Goal: Information Seeking & Learning: Learn about a topic

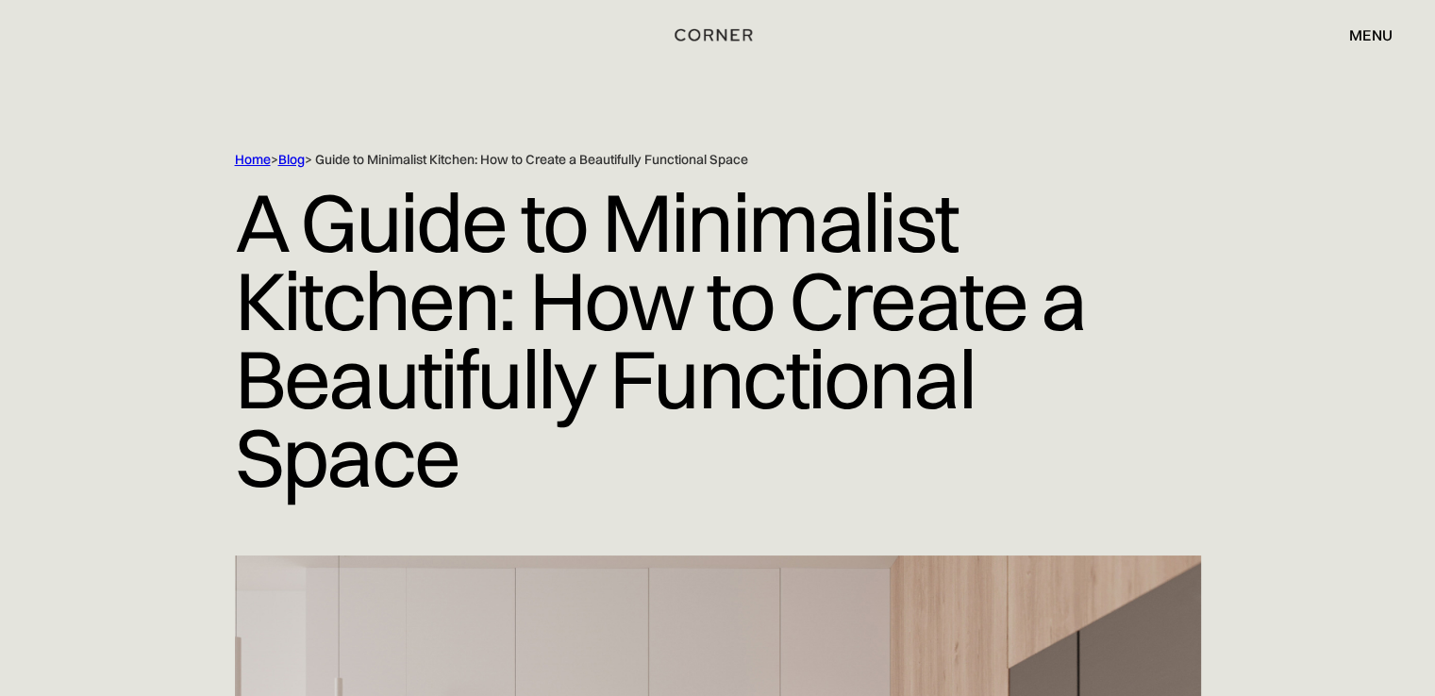
click at [1379, 41] on div "menu" at bounding box center [1370, 34] width 43 height 15
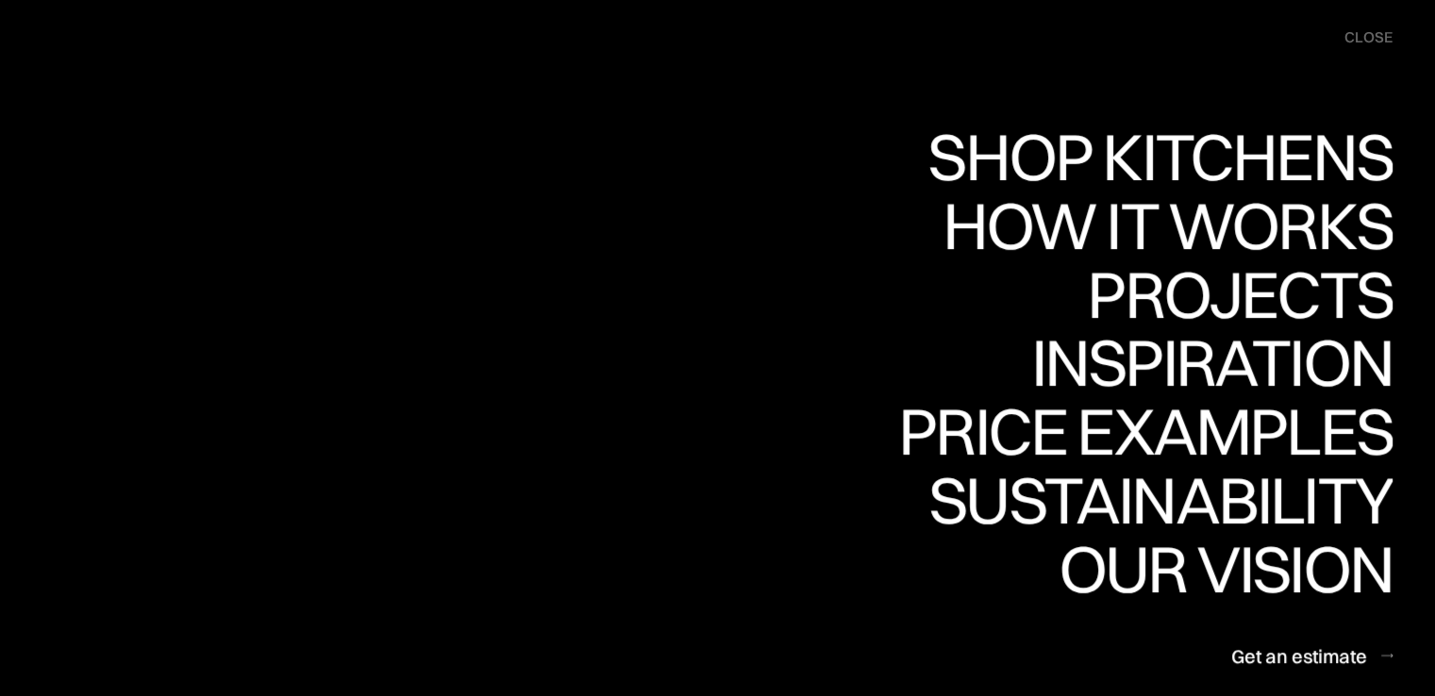
click at [1379, 41] on div "close" at bounding box center [1369, 37] width 48 height 21
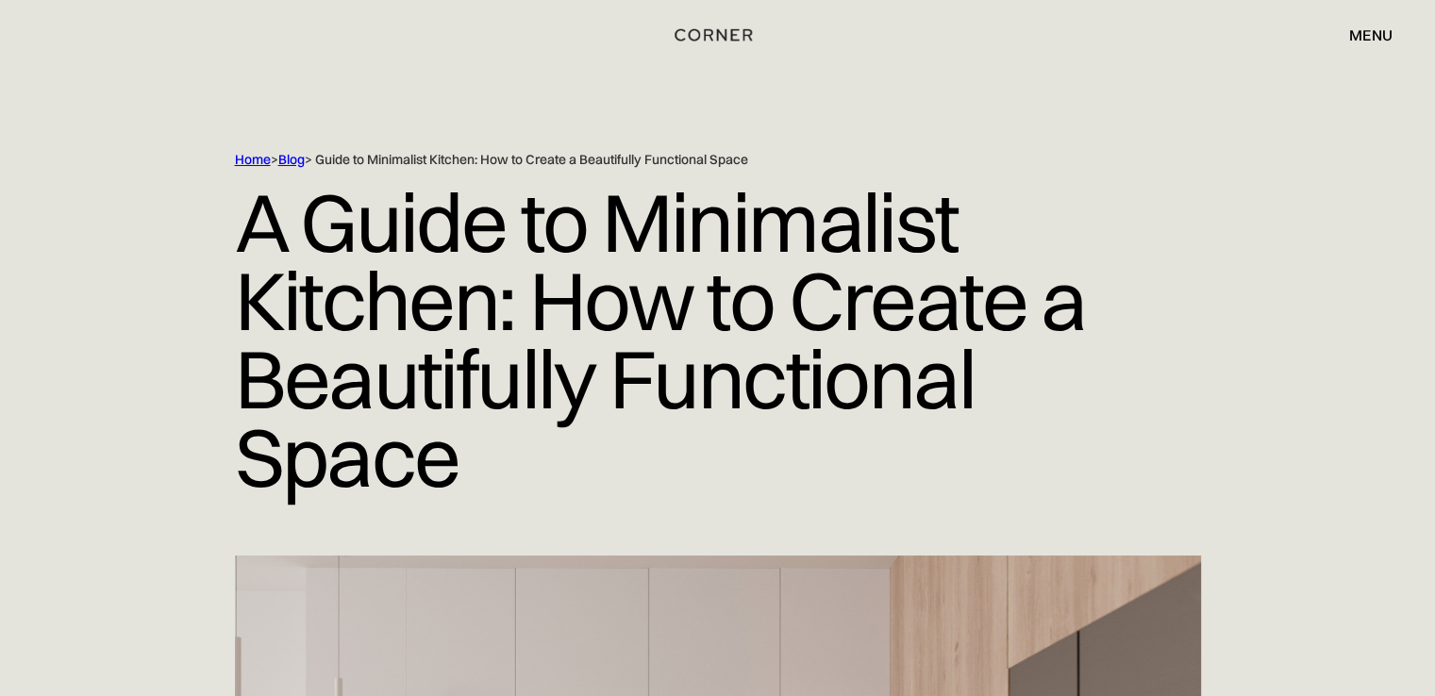
click at [409, 242] on h1 "A Guide to Minimalist Kitchen: How to Create a Beautifully Functional Space" at bounding box center [718, 340] width 966 height 343
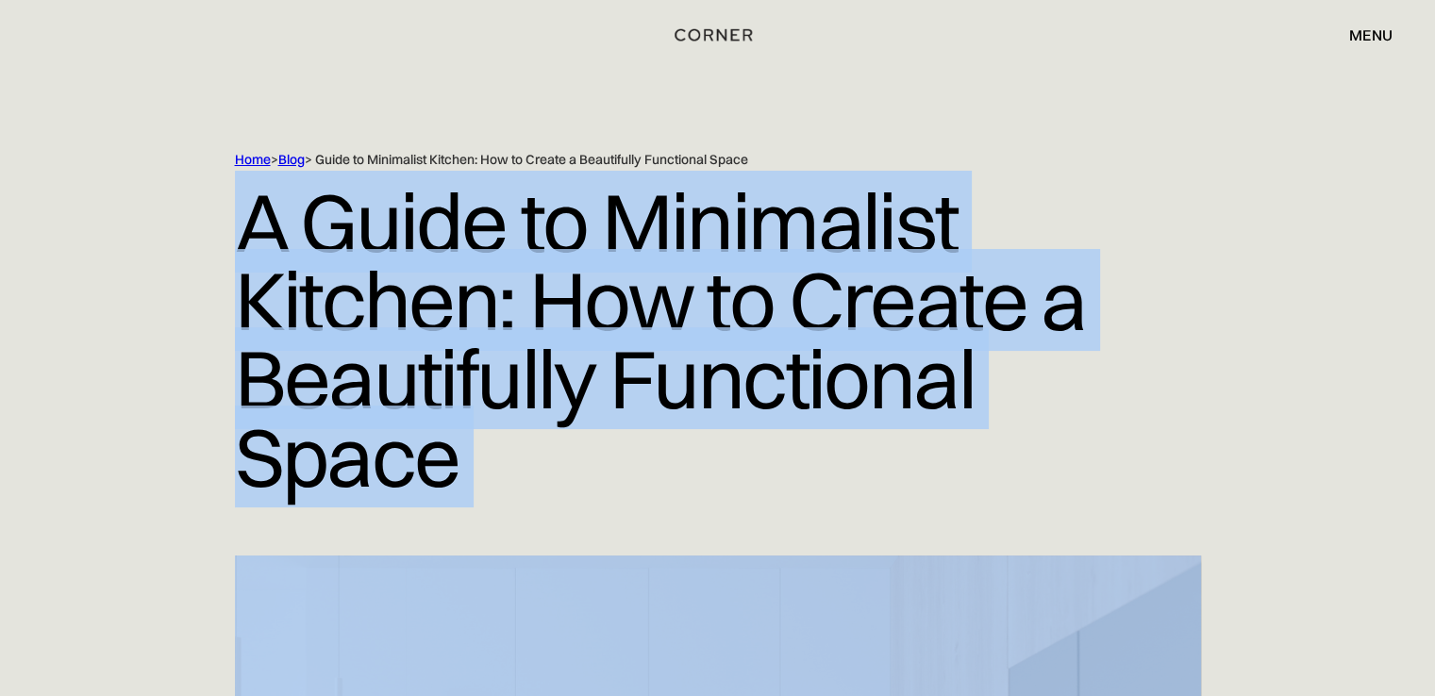
click at [409, 242] on h1 "A Guide to Minimalist Kitchen: How to Create a Beautifully Functional Space" at bounding box center [718, 340] width 966 height 343
copy h1 "A Guide to Minimalist Kitchen: How to Create a Beautifully Functional Space"
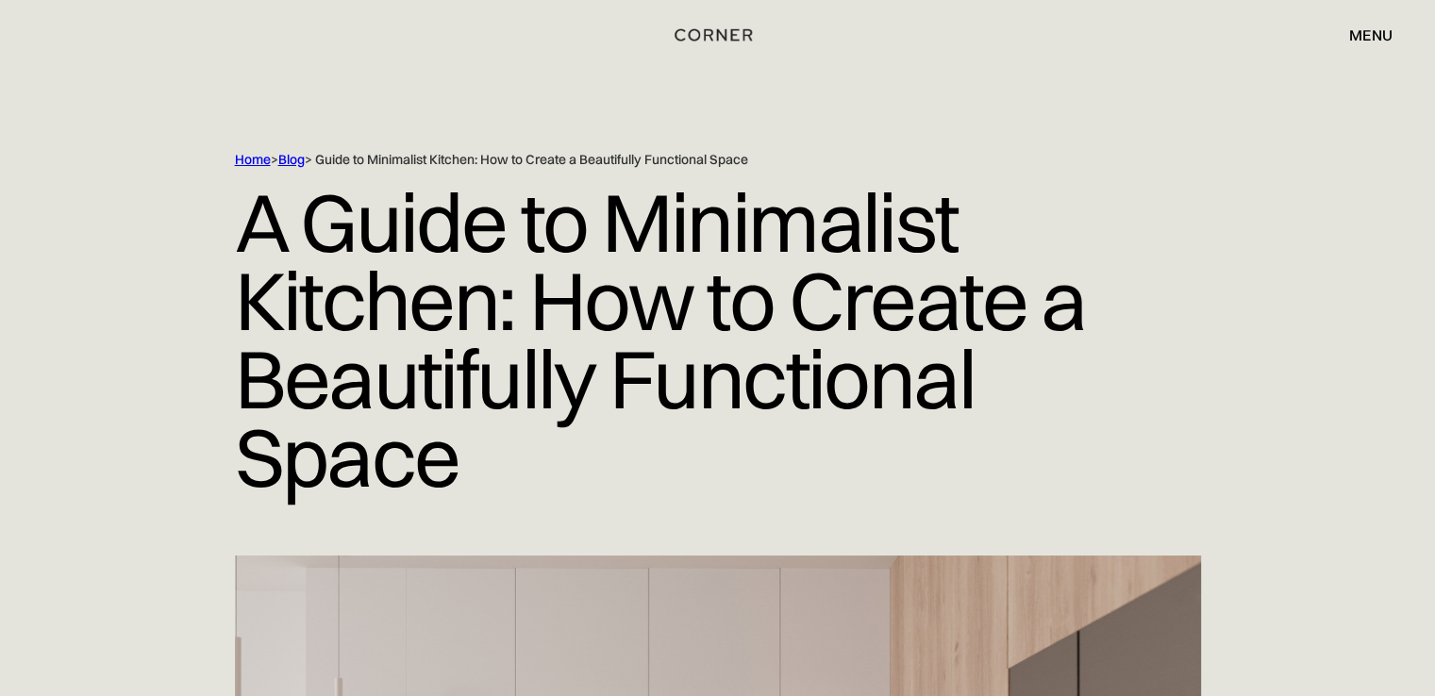
click at [1381, 41] on div "menu" at bounding box center [1370, 34] width 43 height 15
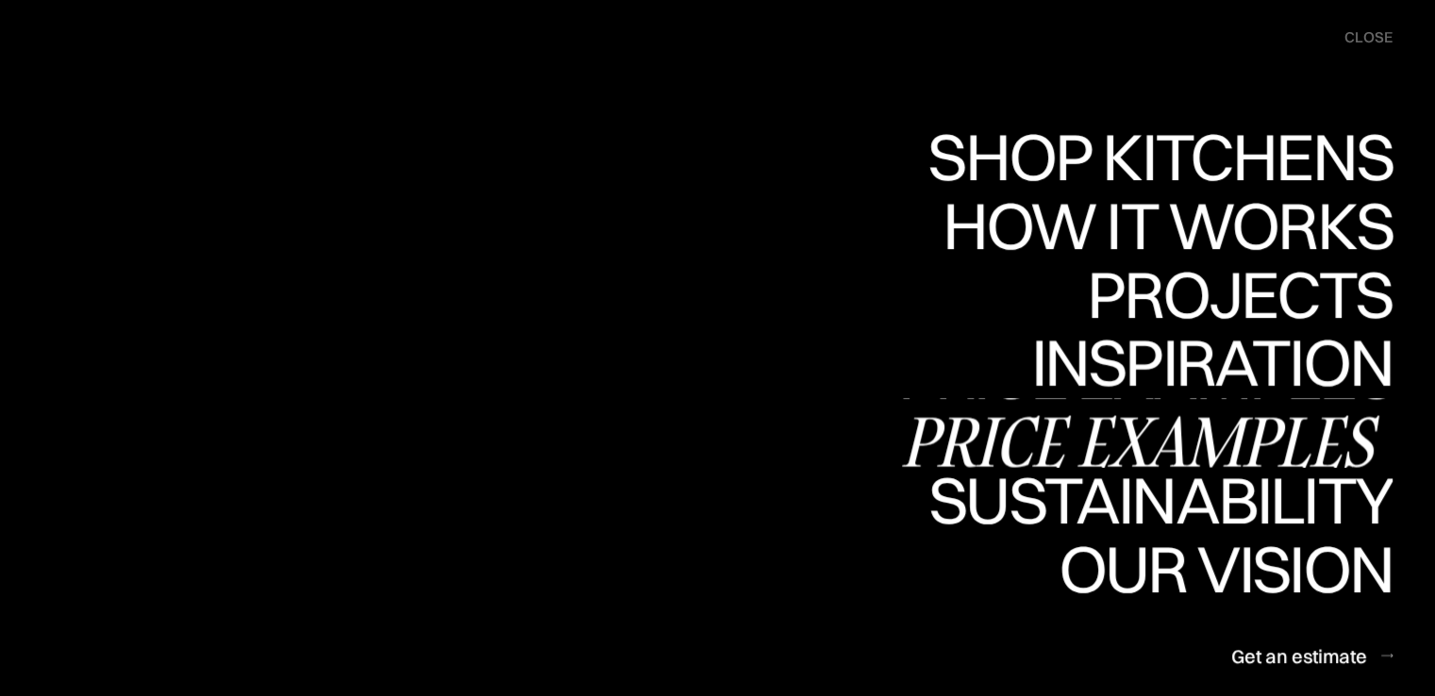
scroll to position [377, 0]
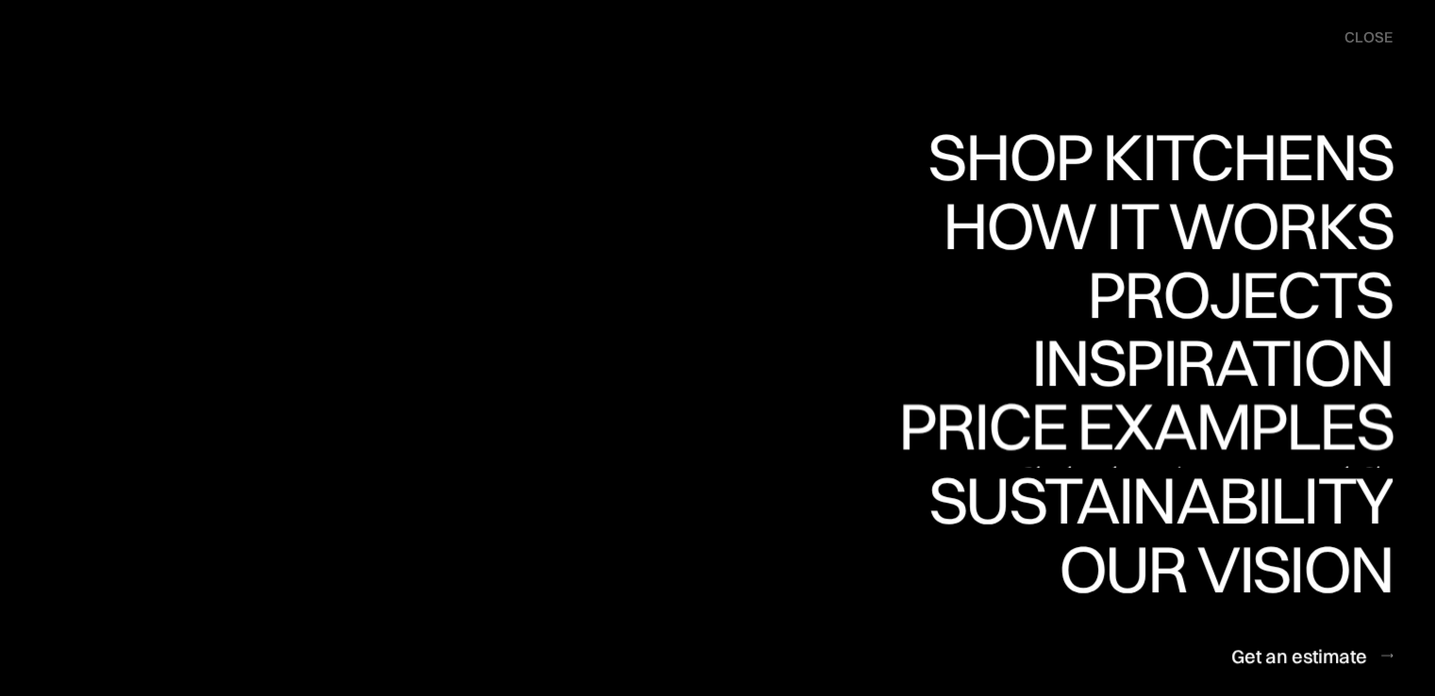
click at [1392, 46] on div "close" at bounding box center [1369, 37] width 48 height 21
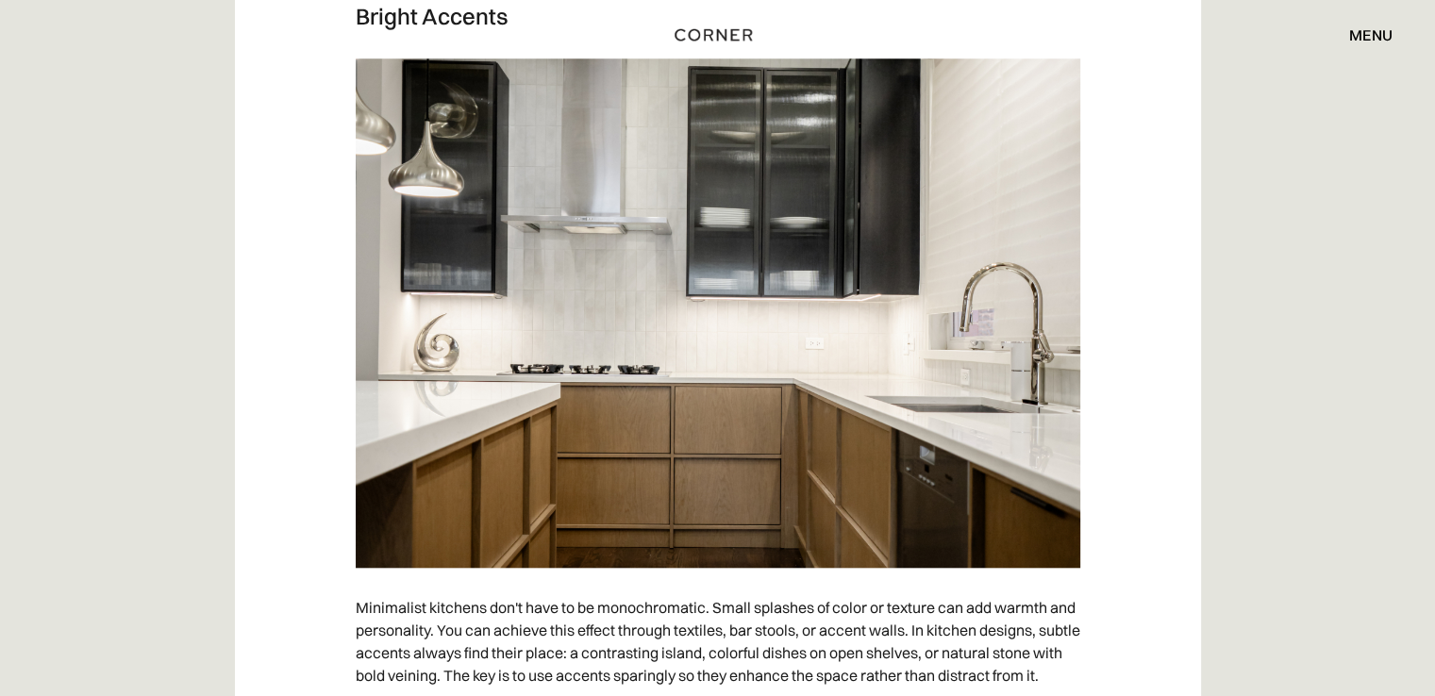
scroll to position [9249, 0]
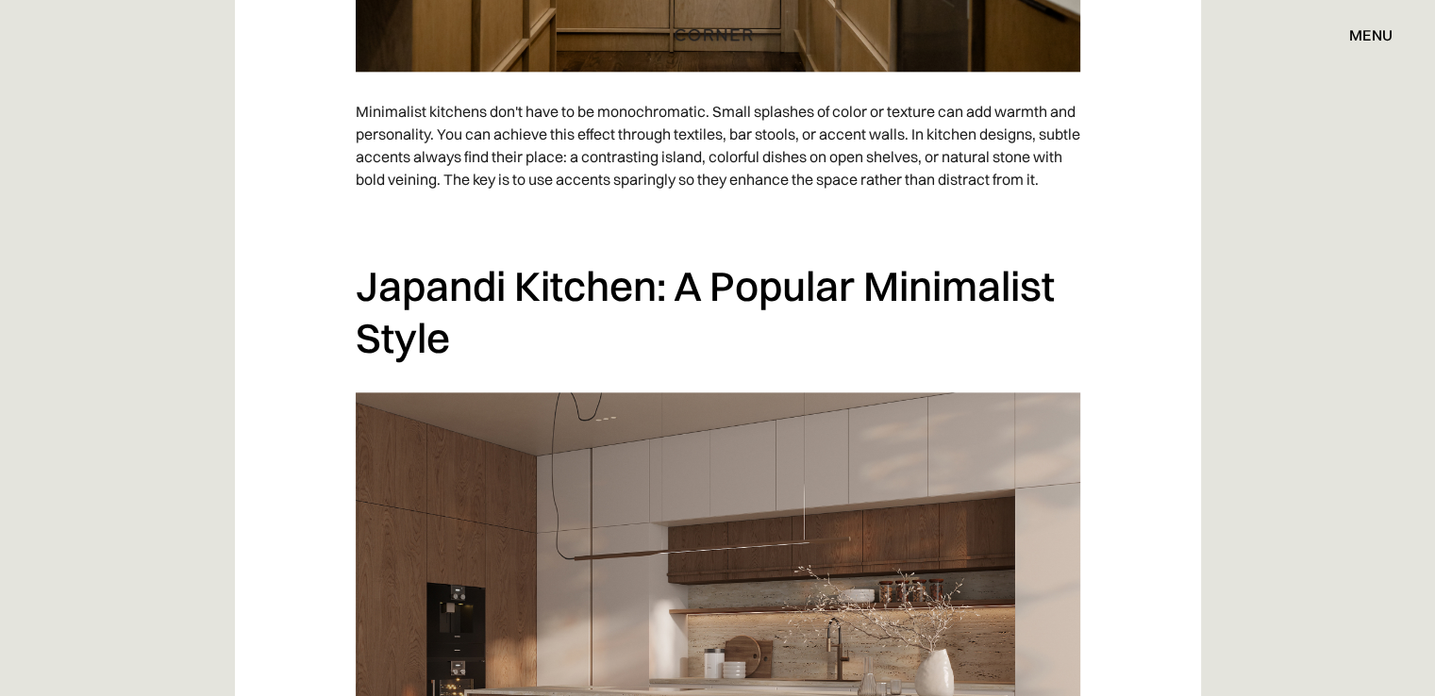
drag, startPoint x: 1433, startPoint y: 533, endPoint x: 1432, endPoint y: 732, distance: 199.1
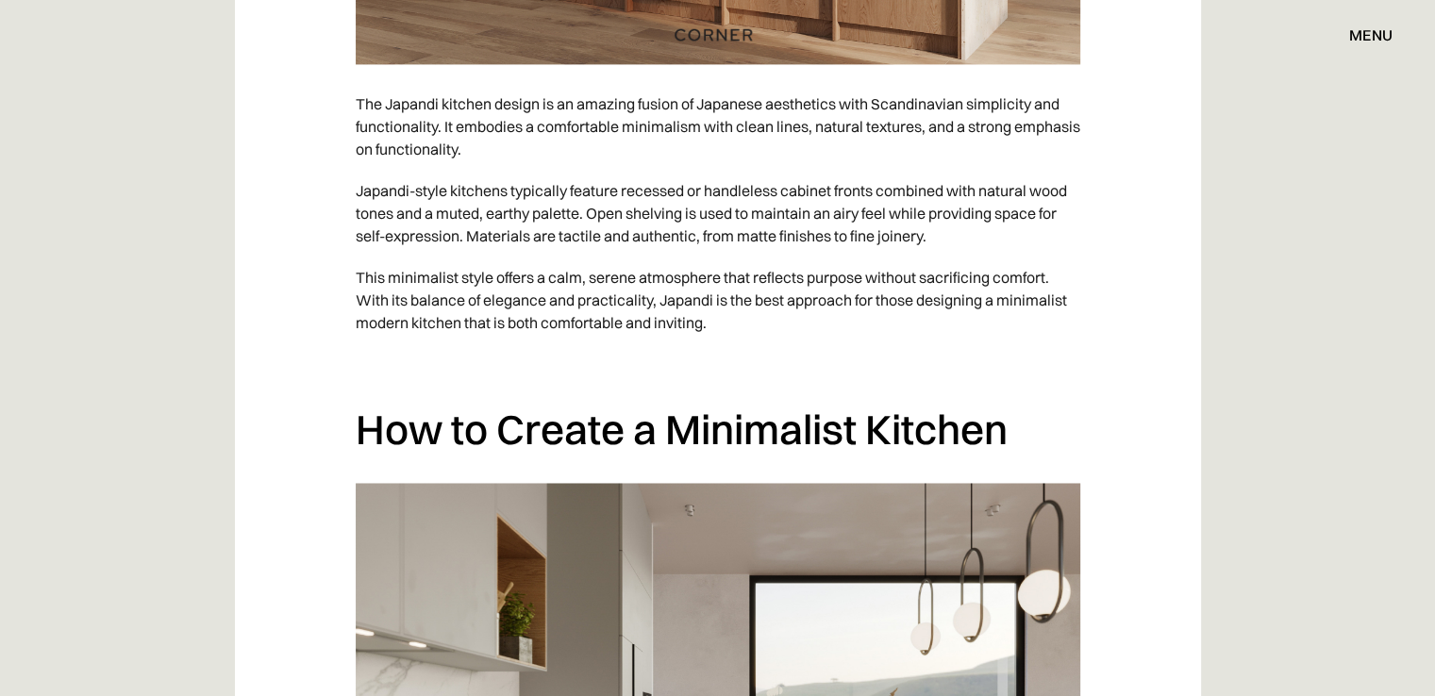
scroll to position [12720, 0]
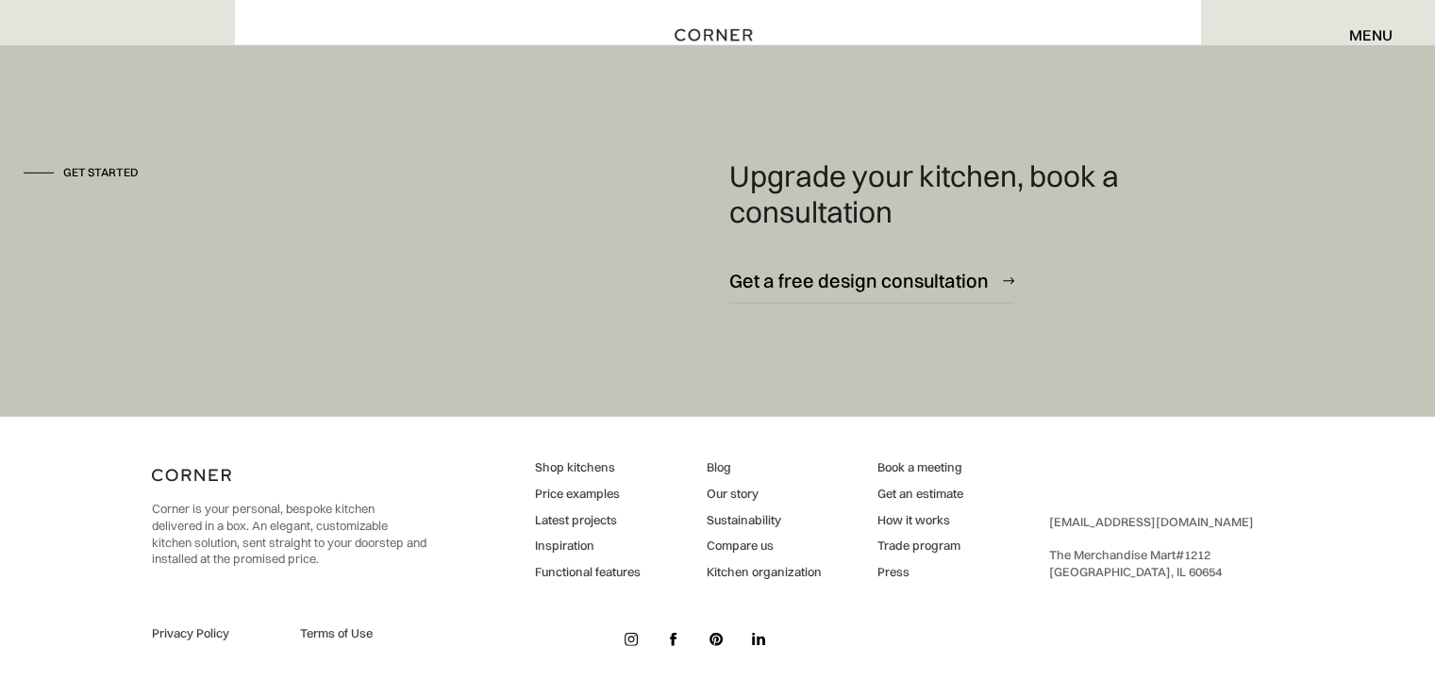
click at [736, 486] on link "Our story" at bounding box center [763, 494] width 115 height 17
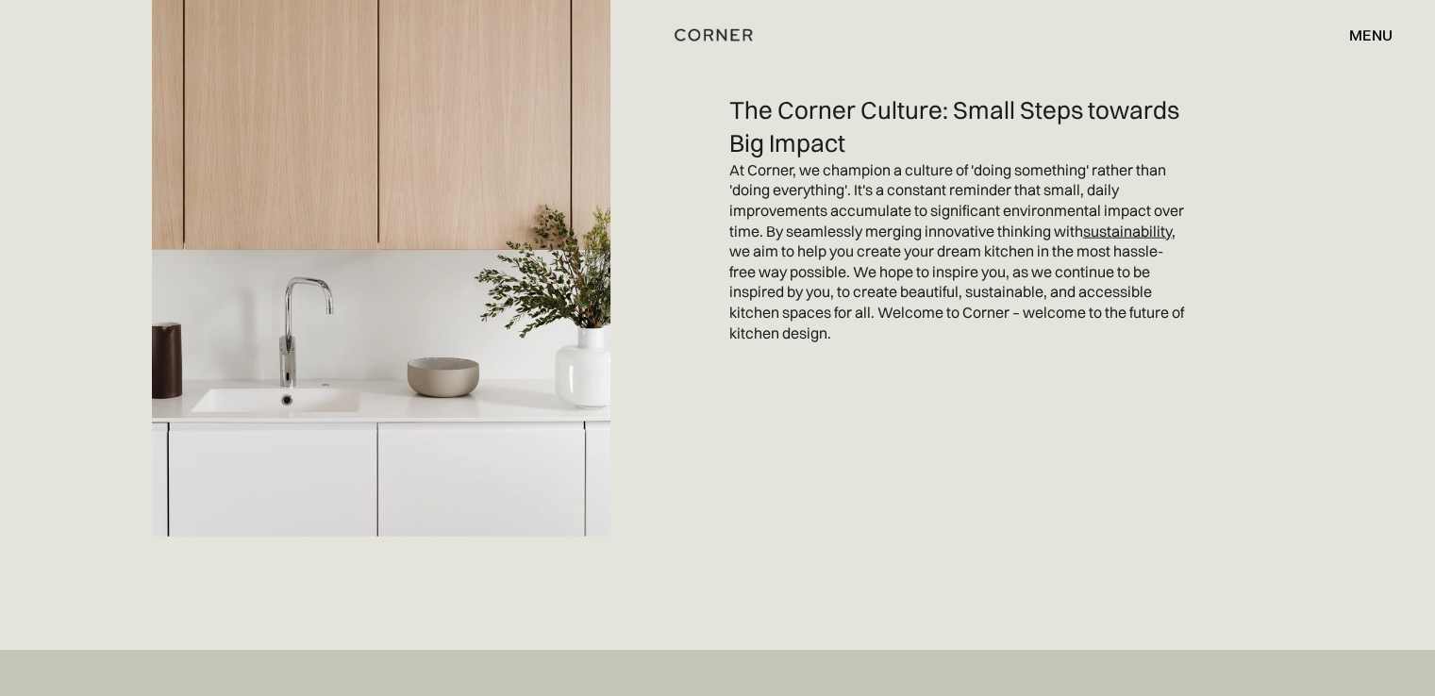
scroll to position [5004, 0]
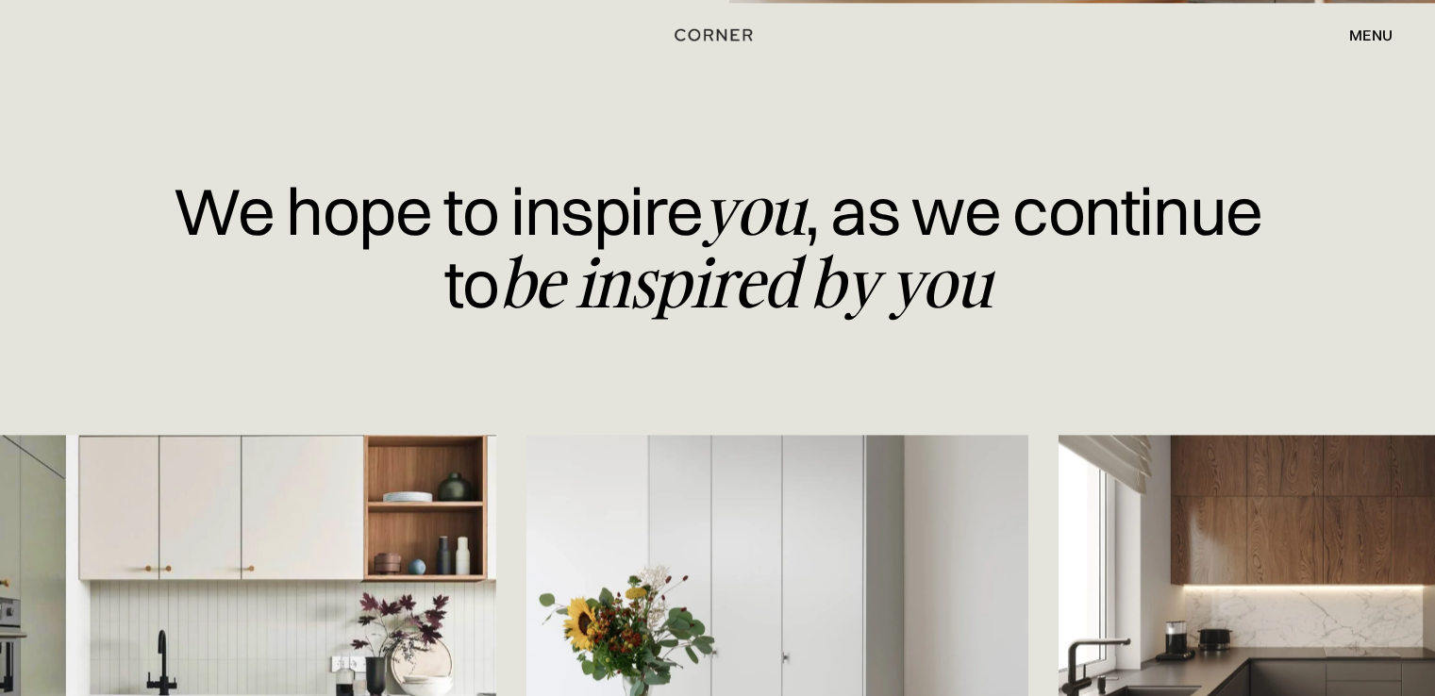
scroll to position [5004, 0]
